Goal: Task Accomplishment & Management: Manage account settings

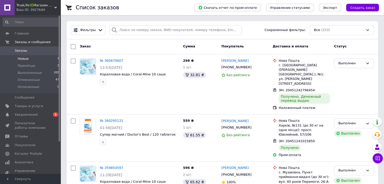
click at [34, 60] on li "Новые 1" at bounding box center [31, 58] width 62 height 7
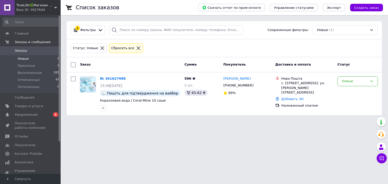
click at [32, 53] on span "Заказы" at bounding box center [31, 51] width 32 height 5
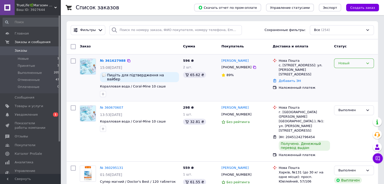
click at [354, 66] on div "Новый" at bounding box center [354, 64] width 40 height 10
click at [349, 74] on li "Принят" at bounding box center [354, 73] width 39 height 9
click at [116, 62] on link "№ 361627988" at bounding box center [111, 61] width 23 height 4
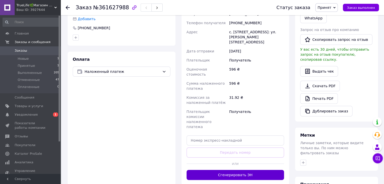
scroll to position [135, 0]
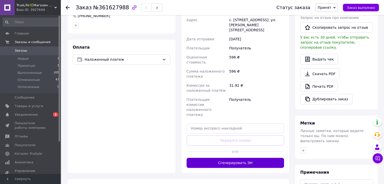
click at [243, 158] on button "Сгенерировать ЭН" at bounding box center [236, 163] width 98 height 10
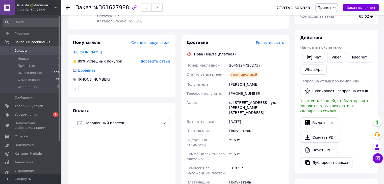
scroll to position [34, 0]
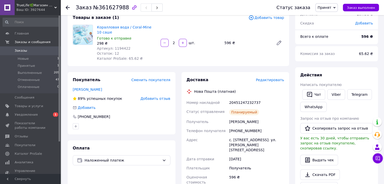
drag, startPoint x: 258, startPoint y: 102, endPoint x: 255, endPoint y: 104, distance: 3.8
click at [255, 104] on div "20451247232737" at bounding box center [256, 102] width 57 height 9
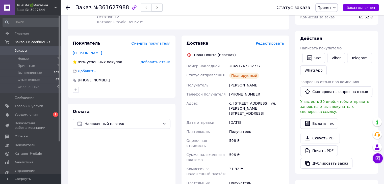
scroll to position [101, 0]
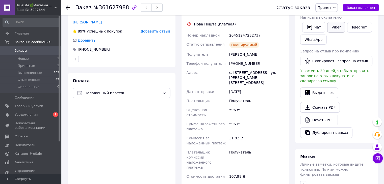
click at [335, 28] on link "Viber" at bounding box center [336, 27] width 18 height 11
click at [335, 23] on link "Viber" at bounding box center [336, 27] width 18 height 11
drag, startPoint x: 256, startPoint y: 34, endPoint x: 230, endPoint y: 37, distance: 26.9
click at [230, 37] on div "20451247232737" at bounding box center [256, 35] width 57 height 9
copy div "20451247232737"
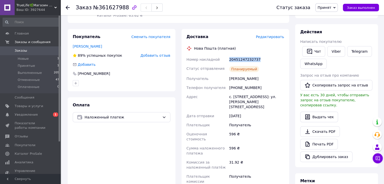
scroll to position [0, 0]
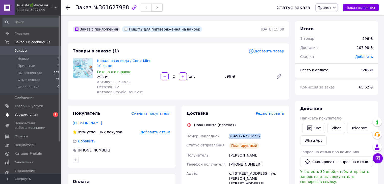
click at [33, 115] on span "Уведомления" at bounding box center [26, 115] width 23 height 5
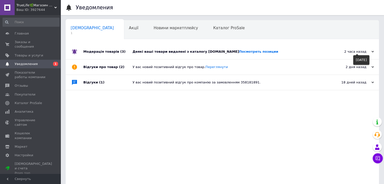
click at [373, 51] on icon at bounding box center [373, 52] width 3 height 3
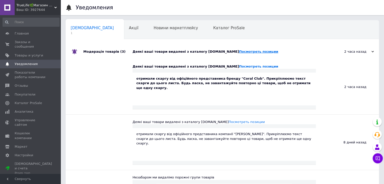
click at [239, 52] on link "Посмотреть позиции" at bounding box center [258, 52] width 39 height 4
